Goal: Navigation & Orientation: Find specific page/section

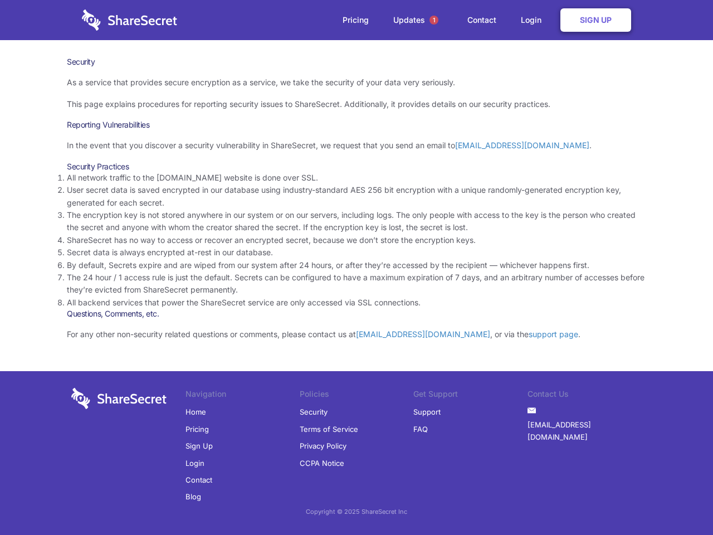
click at [356, 267] on li "By default, Secrets expire and are wiped from our system after 24 hours, or aft…" at bounding box center [356, 265] width 579 height 12
click at [434, 20] on span "1" at bounding box center [433, 20] width 9 height 9
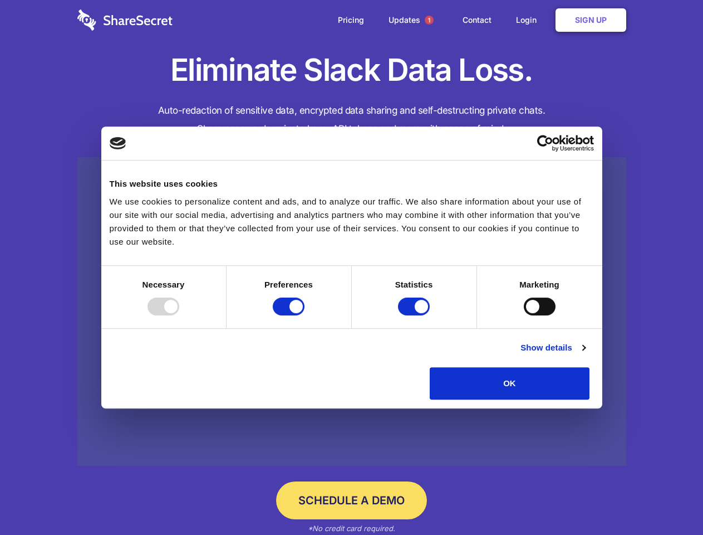
click at [179, 315] on div at bounding box center [164, 306] width 32 height 18
click at [305, 315] on input "Preferences" at bounding box center [289, 306] width 32 height 18
checkbox input "false"
click at [415, 315] on input "Statistics" at bounding box center [414, 306] width 32 height 18
checkbox input "false"
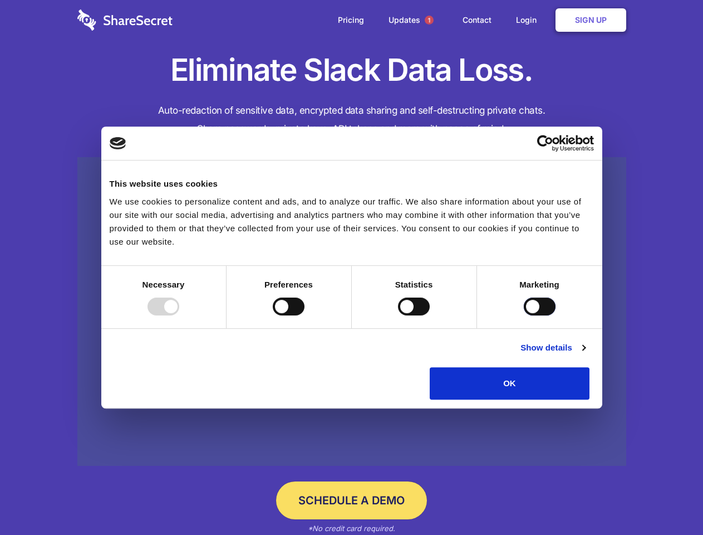
click at [524, 315] on input "Marketing" at bounding box center [540, 306] width 32 height 18
checkbox input "true"
click at [585, 354] on link "Show details" at bounding box center [553, 347] width 65 height 13
click at [0, 0] on li "Necessary 7 Necessary cookies help make a website usable by enabling basic func…" at bounding box center [0, 0] width 0 height 0
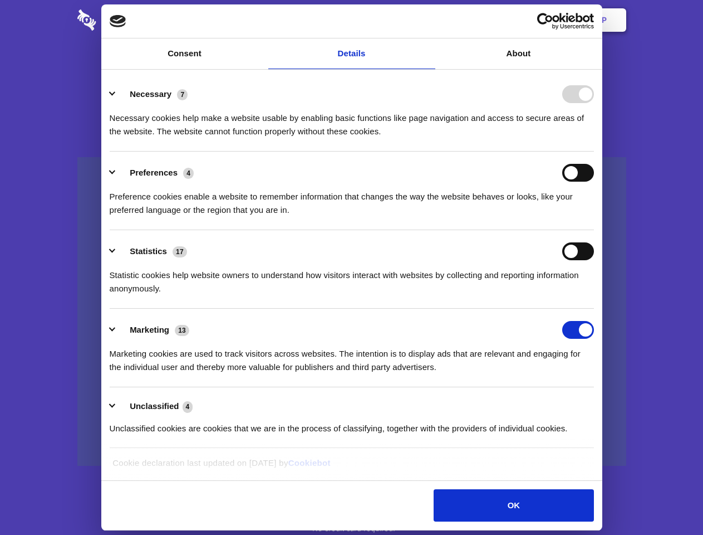
click at [429, 20] on span "1" at bounding box center [429, 20] width 9 height 9
